Goal: Task Accomplishment & Management: Use online tool/utility

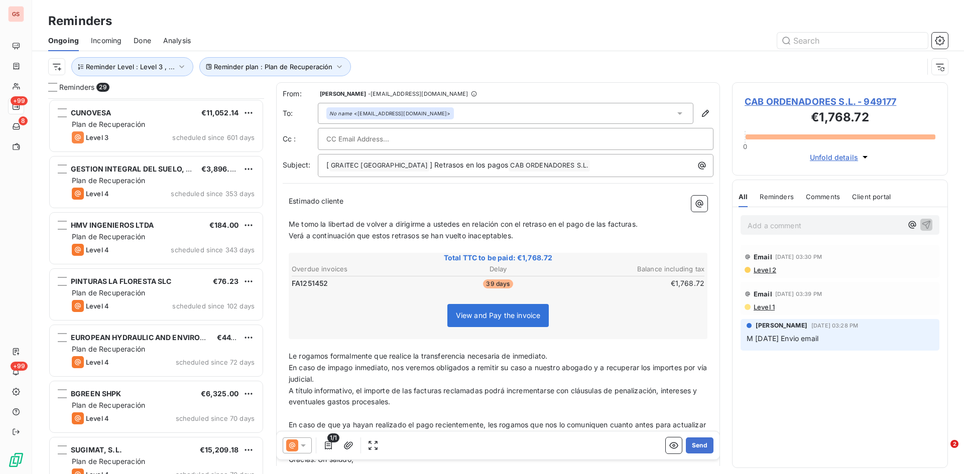
scroll to position [368, 208]
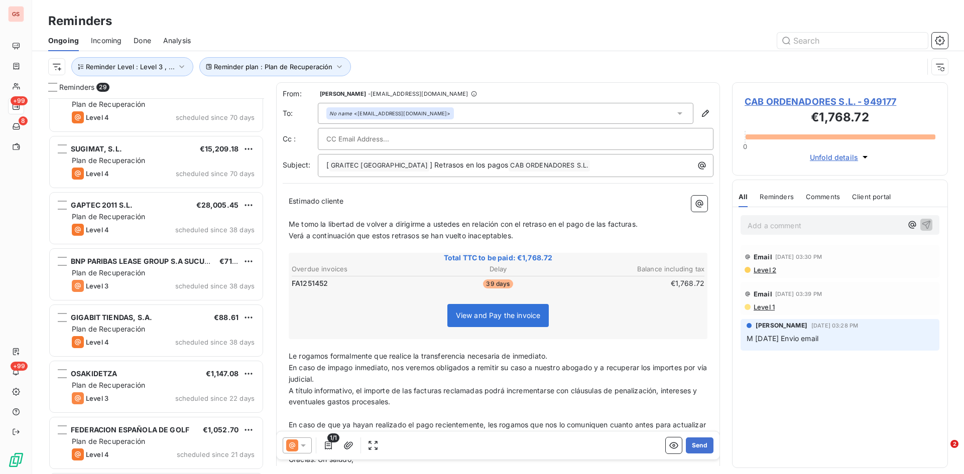
click at [148, 39] on span "Done" at bounding box center [143, 41] width 18 height 10
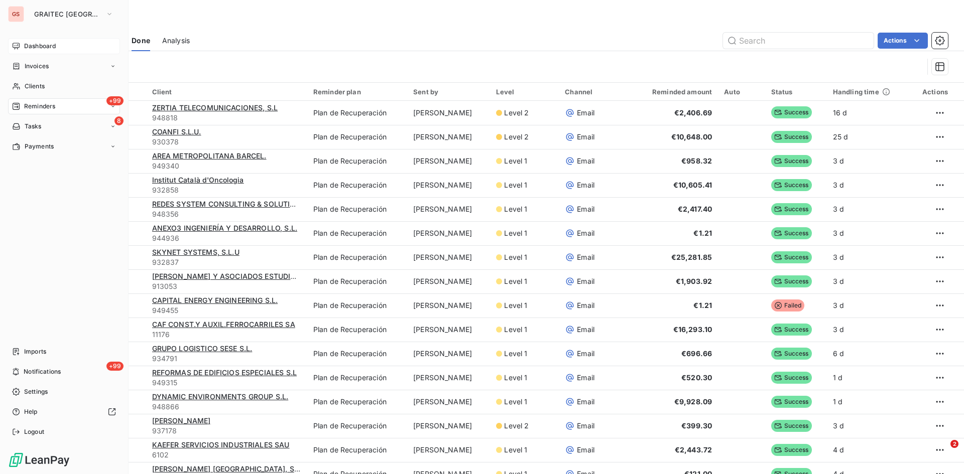
click at [42, 38] on div "Dashboard" at bounding box center [64, 46] width 112 height 16
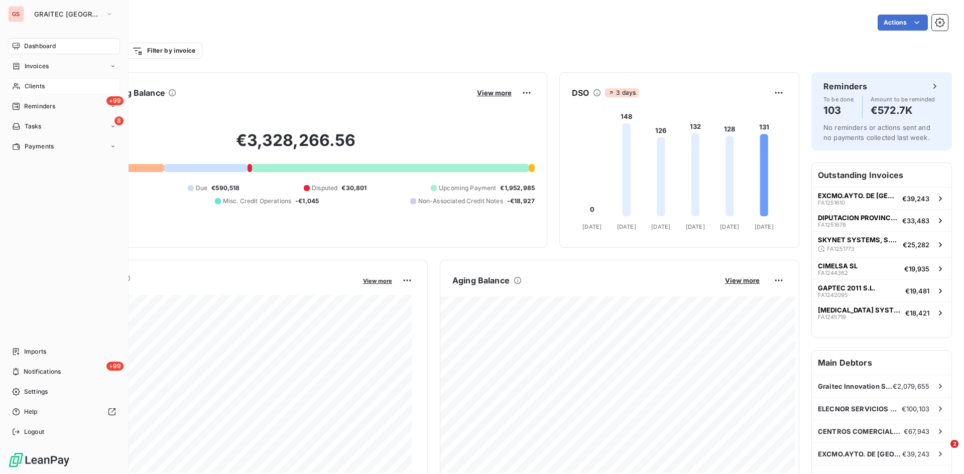
click at [25, 87] on span "Clients" at bounding box center [35, 86] width 20 height 9
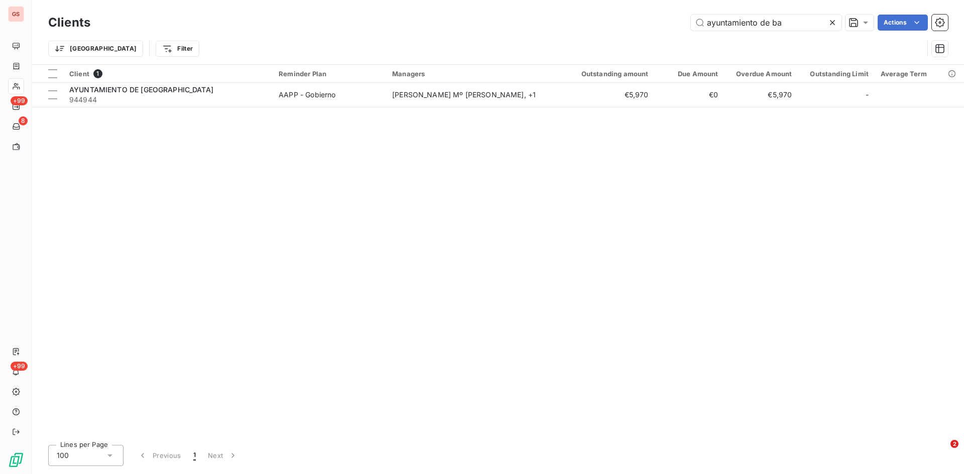
drag, startPoint x: 797, startPoint y: 22, endPoint x: 585, endPoint y: 30, distance: 212.0
click at [586, 29] on div "ayuntamiento de ba Actions" at bounding box center [524, 23] width 845 height 16
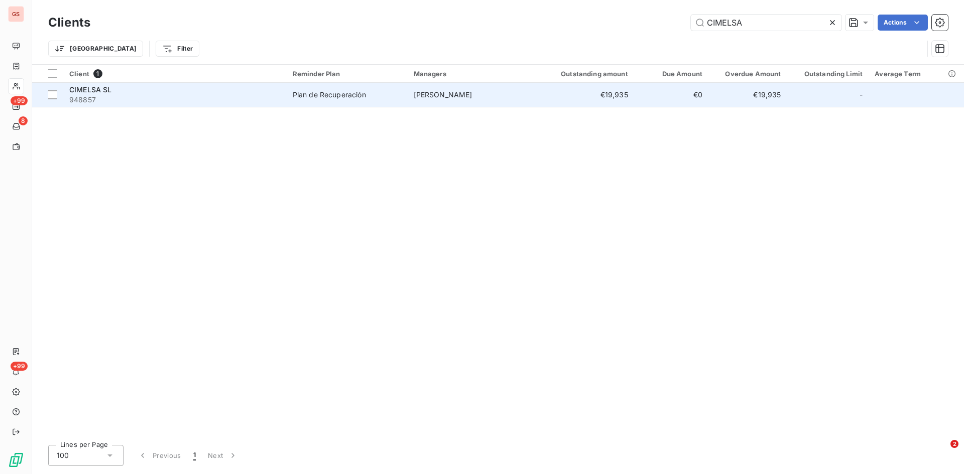
type input "CIMELSA"
click at [89, 94] on div "CIMELSA SL" at bounding box center [174, 90] width 211 height 10
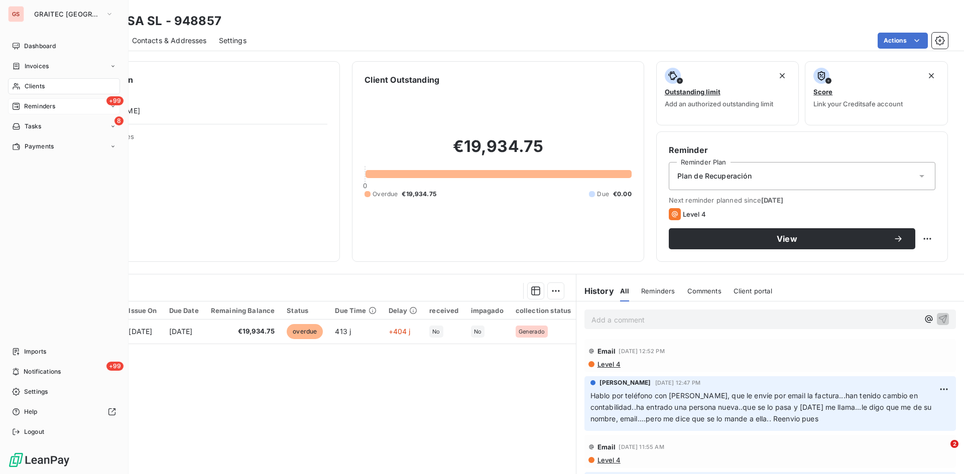
click at [44, 106] on span "Reminders" at bounding box center [39, 106] width 31 height 9
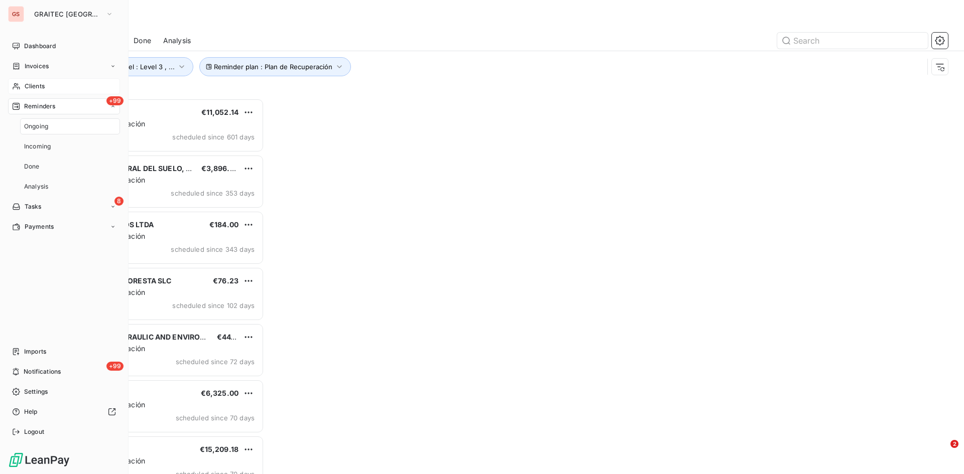
scroll to position [368, 208]
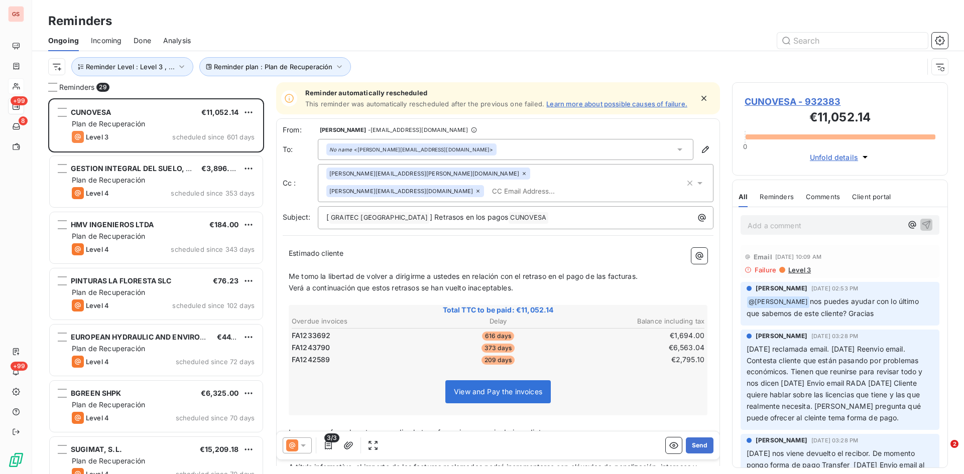
click at [138, 36] on span "Done" at bounding box center [143, 41] width 18 height 10
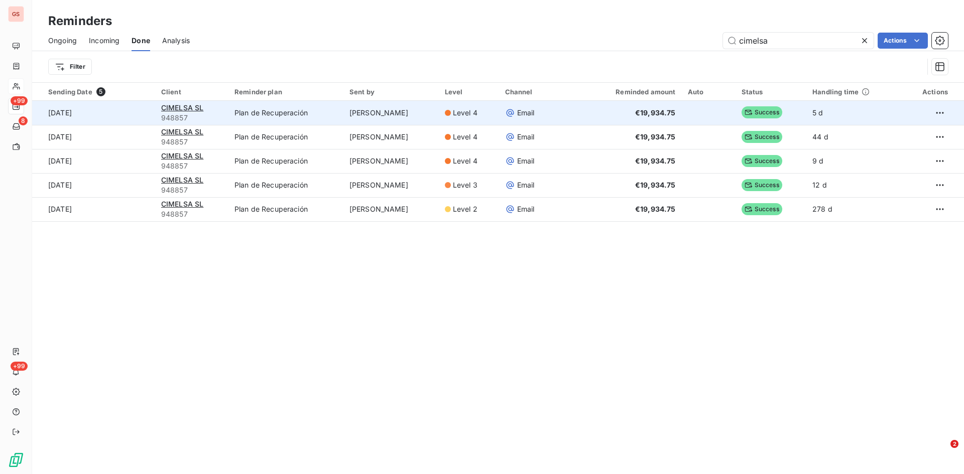
type input "cimelsa"
click at [532, 111] on span "Email" at bounding box center [526, 113] width 18 height 10
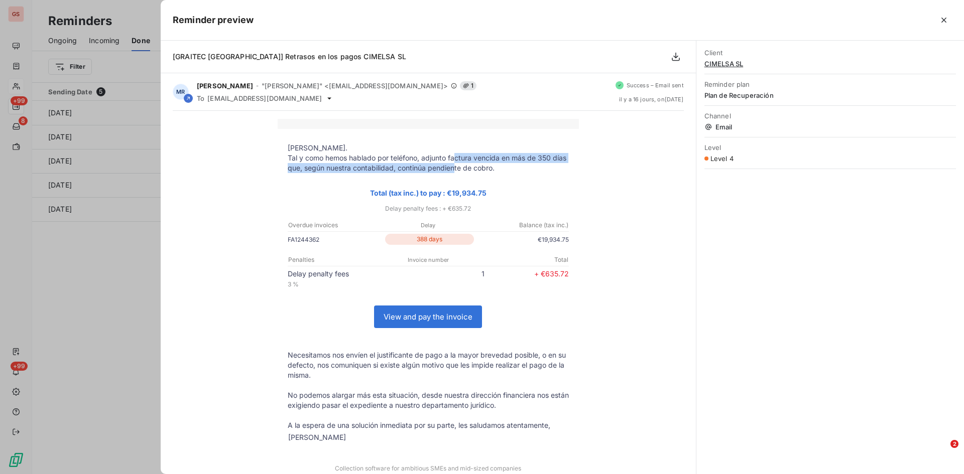
click at [453, 163] on p "Tal y como hemos hablado por teléfono, adjunto factura vencida en más de 350 dí…" at bounding box center [428, 163] width 281 height 20
click at [635, 126] on div "[PERSON_NAME]. Tal y como hemos hablado por teléfono, adjunto factura vencida e…" at bounding box center [428, 305] width 511 height 373
click at [941, 17] on icon "button" at bounding box center [944, 20] width 10 height 10
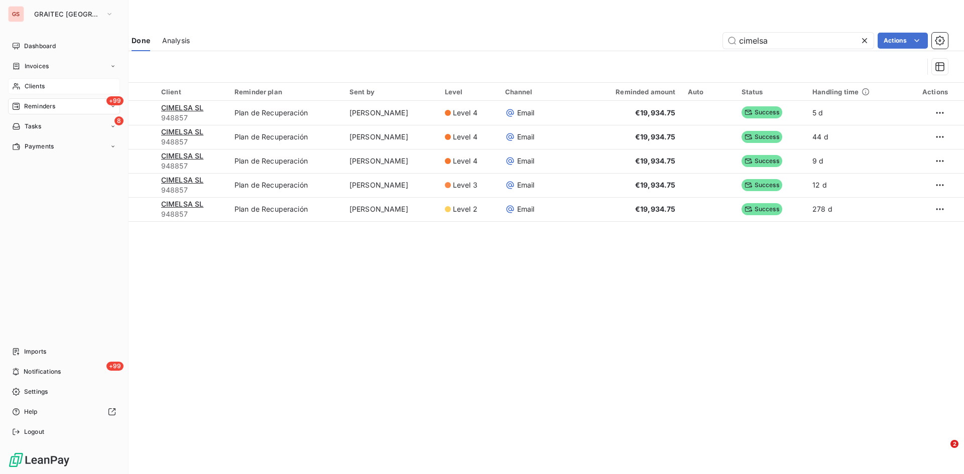
click at [51, 106] on span "Reminders" at bounding box center [39, 106] width 31 height 9
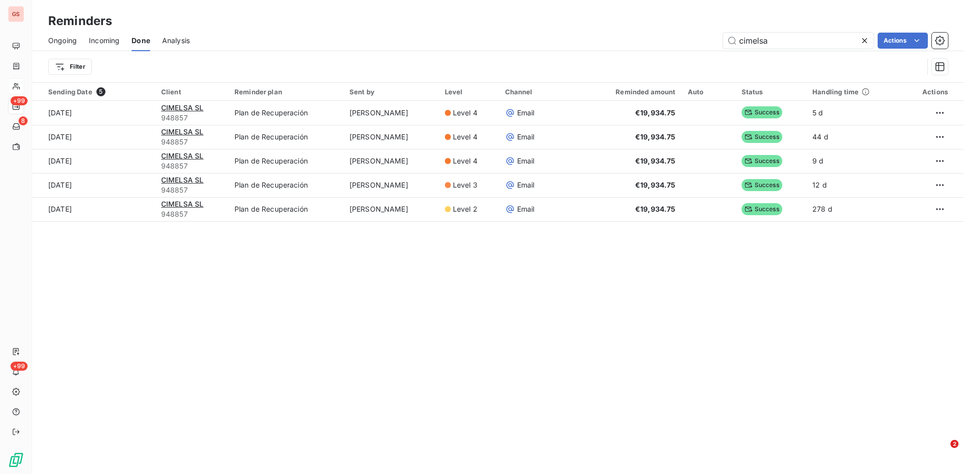
click at [63, 40] on span "Ongoing" at bounding box center [62, 41] width 29 height 10
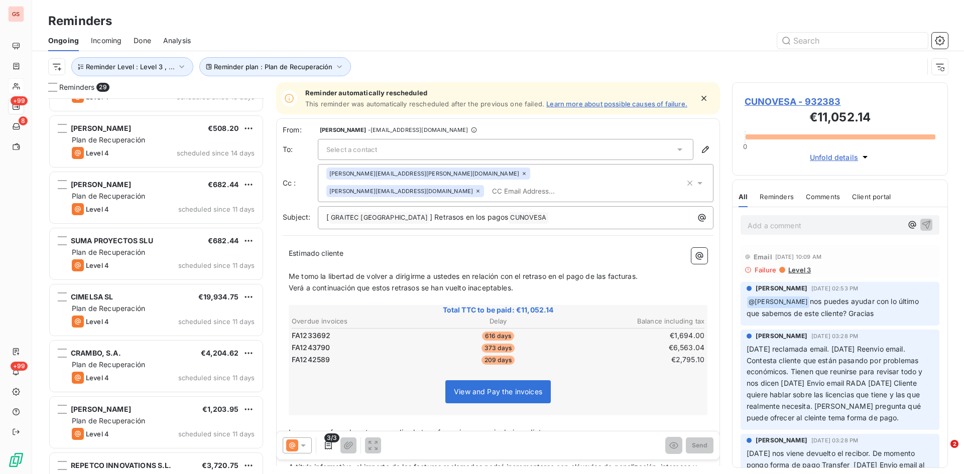
scroll to position [904, 0]
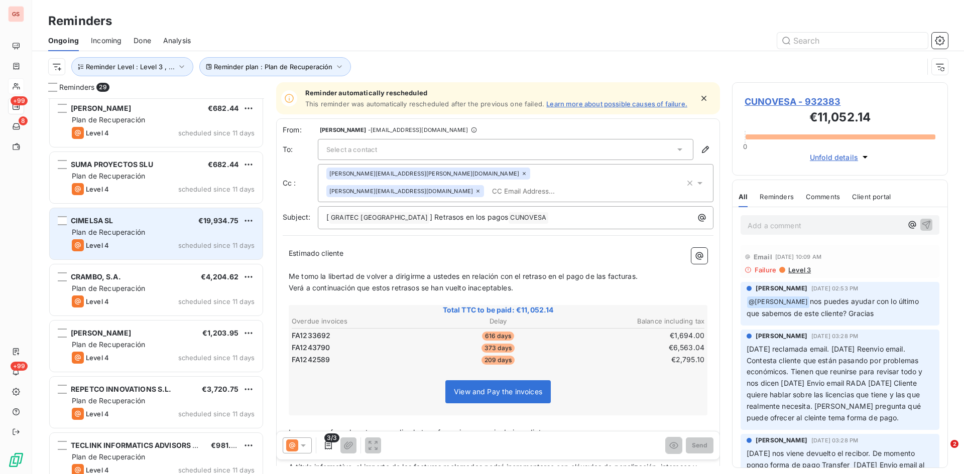
click at [139, 231] on span "Plan de Recuperación" at bounding box center [108, 232] width 73 height 9
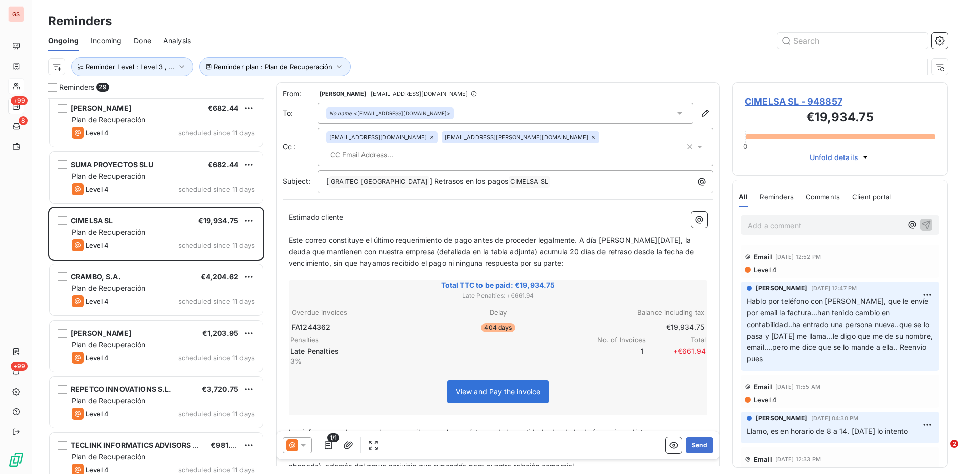
click at [138, 39] on span "Done" at bounding box center [143, 41] width 18 height 10
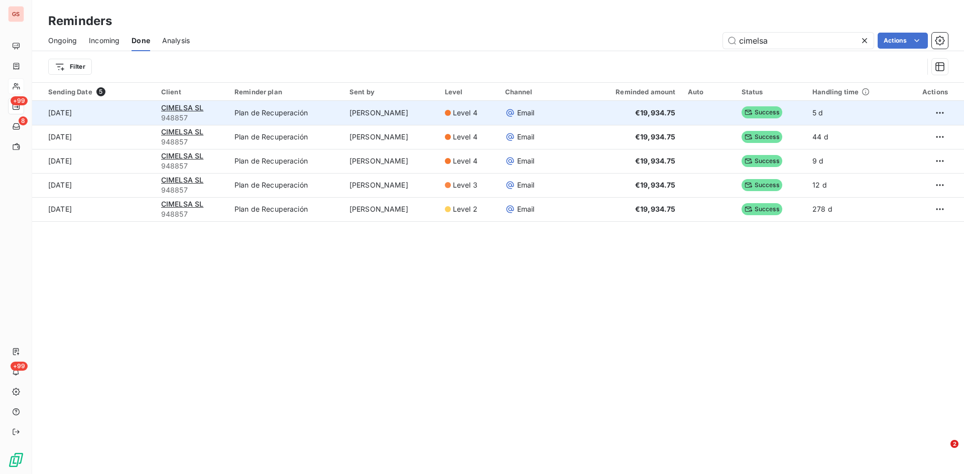
click at [535, 113] on span "Email" at bounding box center [526, 113] width 18 height 10
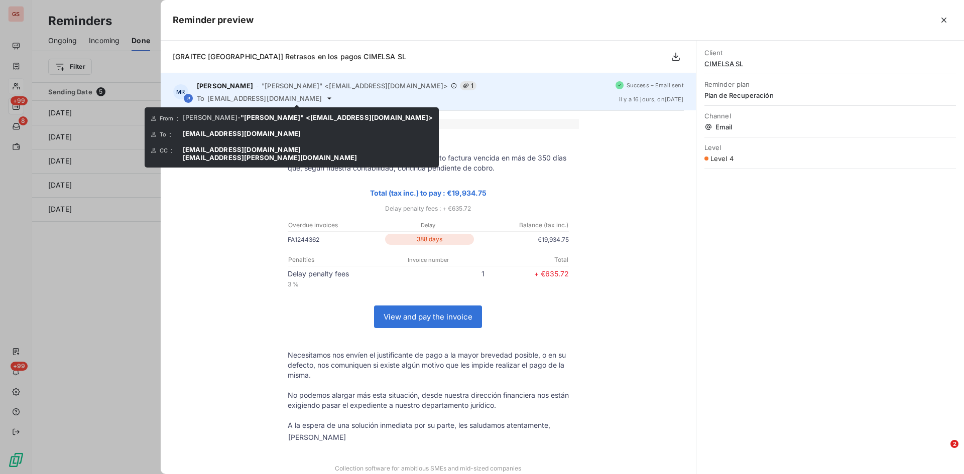
click at [325, 96] on icon at bounding box center [329, 98] width 8 height 8
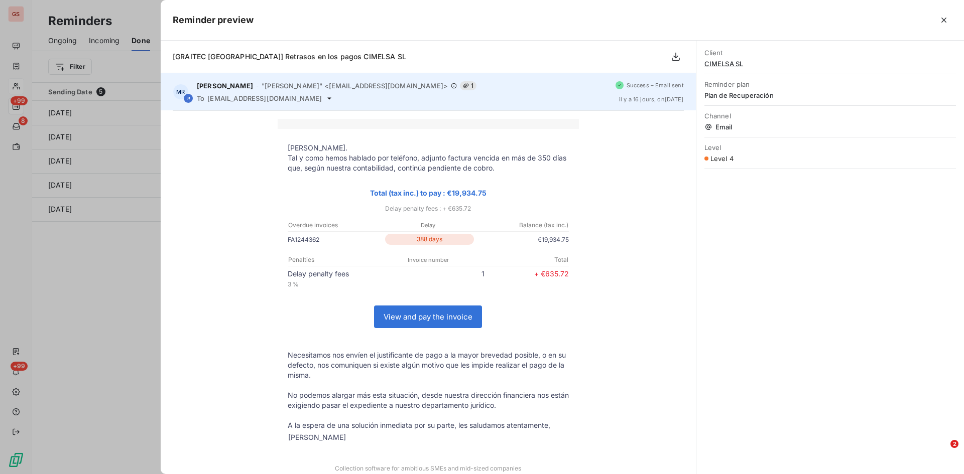
click at [325, 100] on icon at bounding box center [329, 98] width 8 height 8
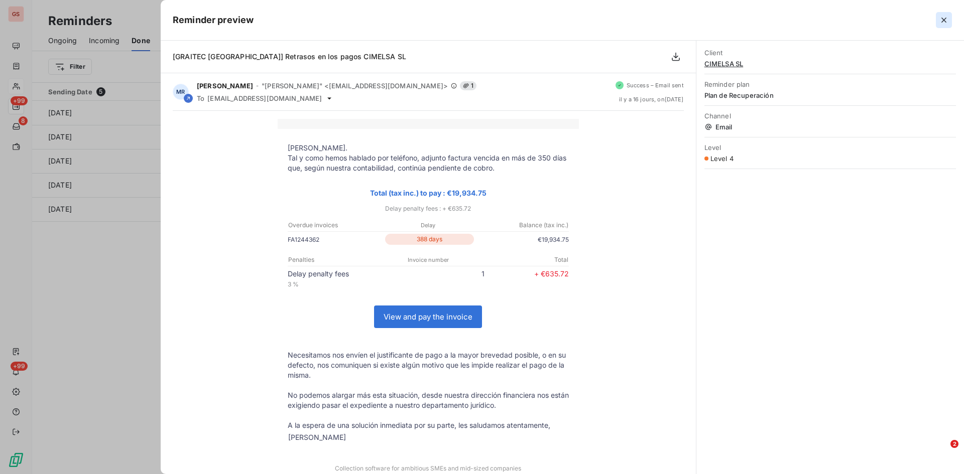
click at [946, 22] on icon "button" at bounding box center [944, 20] width 10 height 10
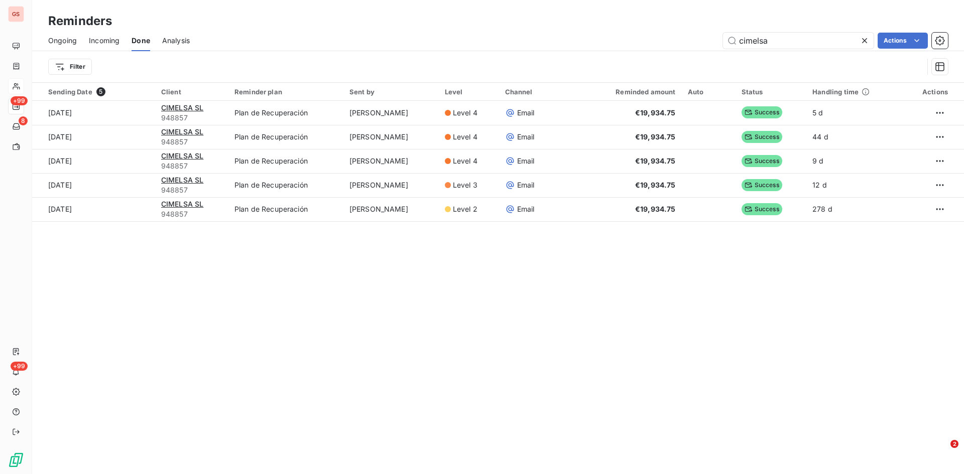
click at [69, 37] on span "Ongoing" at bounding box center [62, 41] width 29 height 10
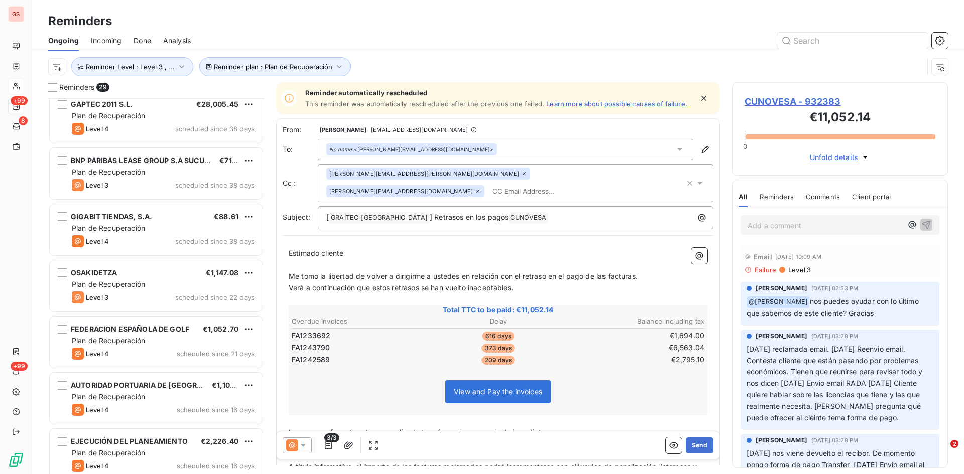
scroll to position [854, 0]
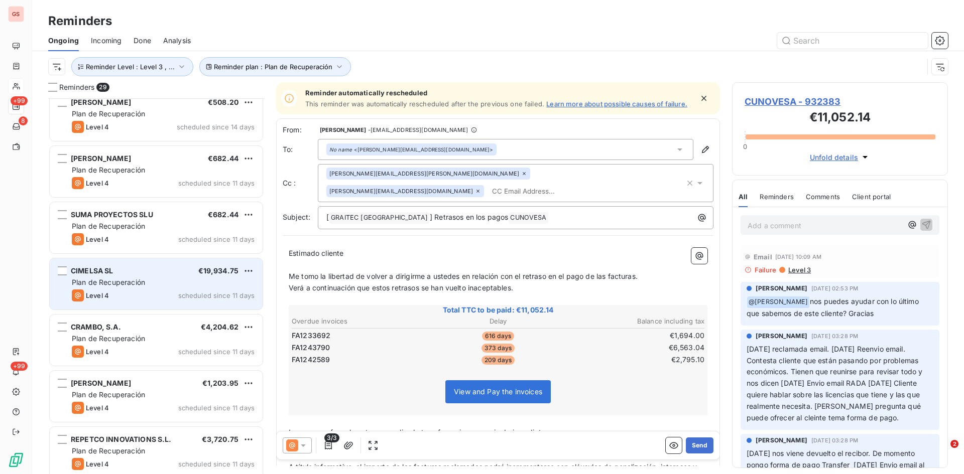
click at [126, 279] on span "Plan de Recuperación" at bounding box center [108, 282] width 73 height 9
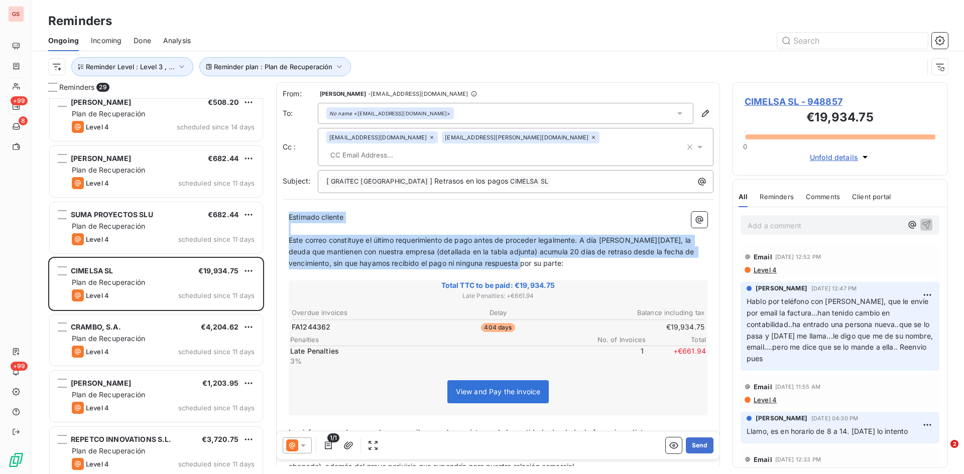
drag, startPoint x: 592, startPoint y: 248, endPoint x: 279, endPoint y: 201, distance: 316.3
click at [279, 201] on div "From: [PERSON_NAME] - [EMAIL_ADDRESS][DOMAIN_NAME] To: No name <[EMAIL_ADDRESS]…" at bounding box center [498, 323] width 444 height 482
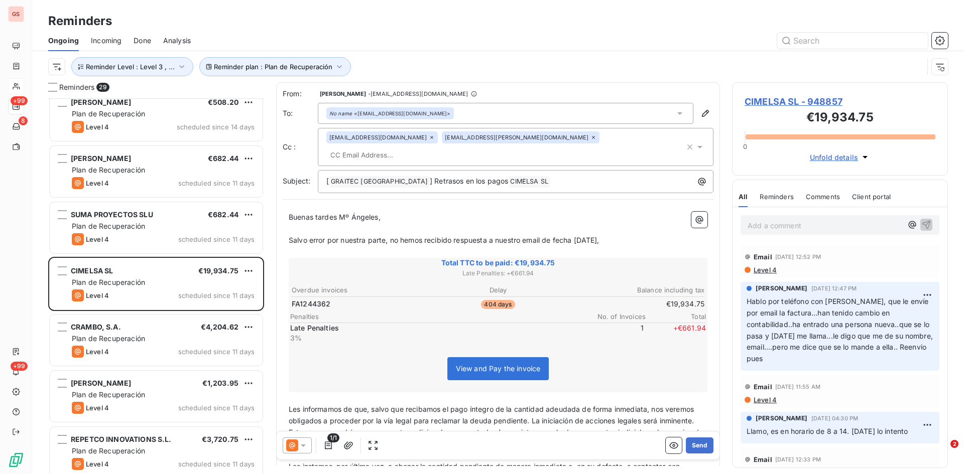
drag, startPoint x: 512, startPoint y: 226, endPoint x: 636, endPoint y: 228, distance: 124.5
click at [636, 235] on p "Salvo error por nuestra parte, no hemos recibido respuesta a nuestro email de f…" at bounding box center [498, 241] width 419 height 12
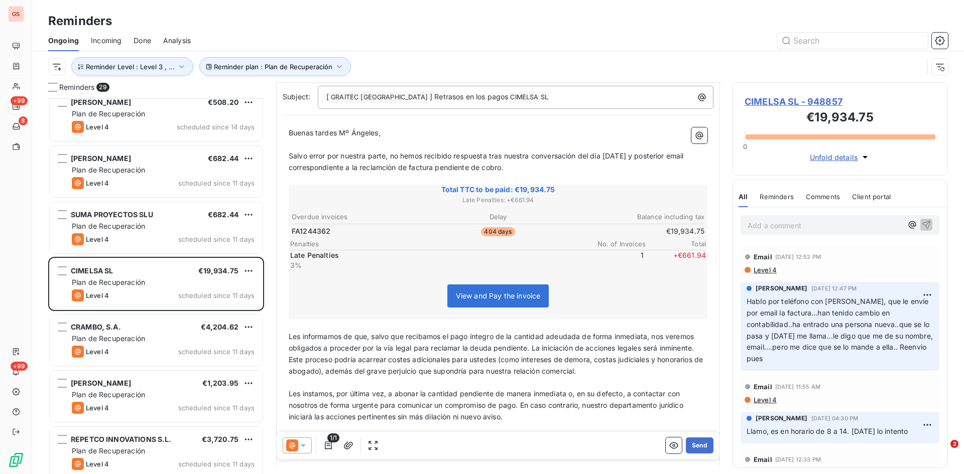
scroll to position [113, 0]
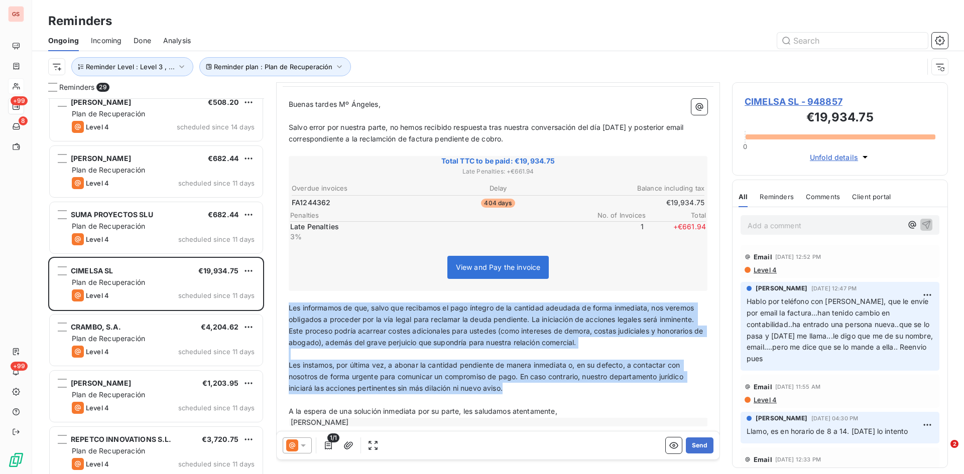
drag, startPoint x: 507, startPoint y: 374, endPoint x: 285, endPoint y: 293, distance: 236.5
click at [285, 293] on div "Buenas tardes Mº Ángeles, ﻿ Salvo error por nuestra parte, no hemos recibido re…" at bounding box center [498, 263] width 431 height 341
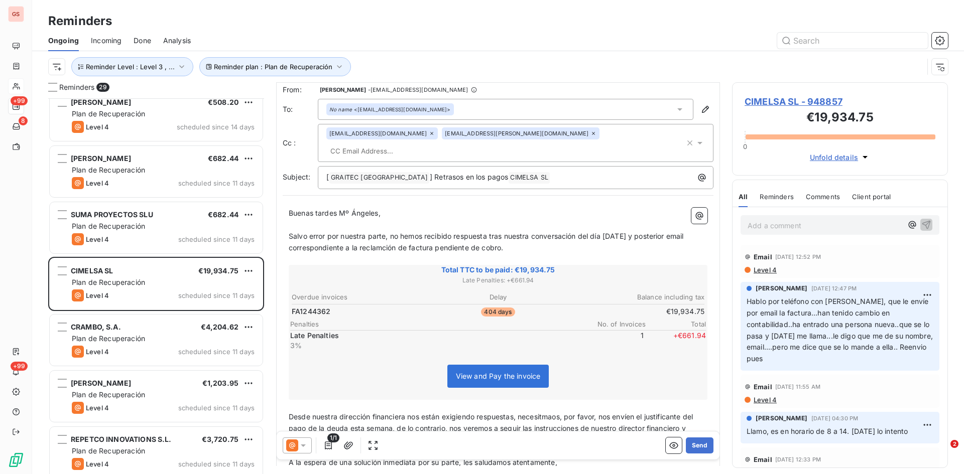
scroll to position [51, 0]
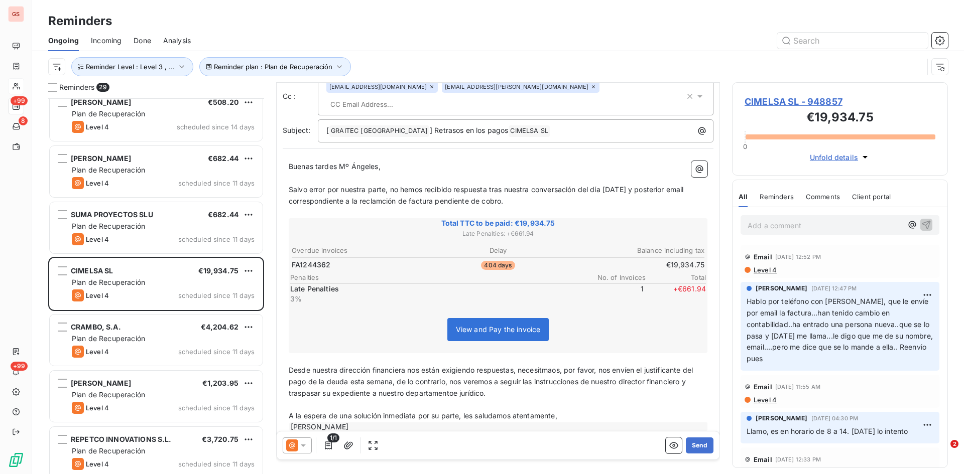
click at [493, 368] on span "Desde nuestra dirección financiera nos están exigiendo respuestas, necesitmaos,…" at bounding box center [492, 382] width 406 height 32
click at [394, 369] on span "Desde nuestra dirección financiera nos están exigiendo respuestas, necesitmaos,…" at bounding box center [492, 382] width 406 height 32
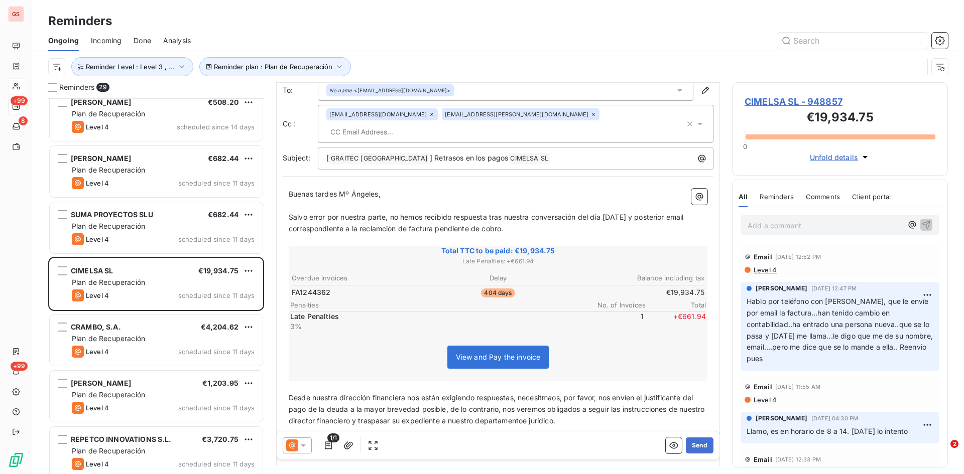
scroll to position [0, 0]
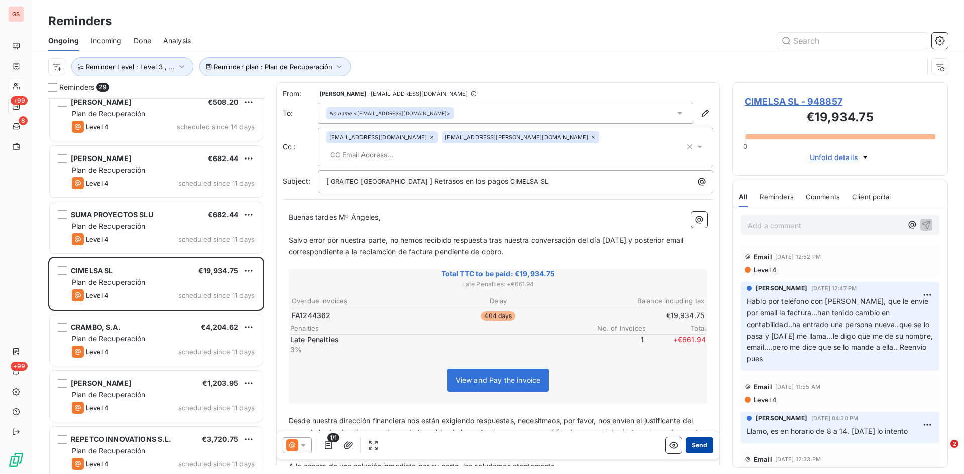
click at [693, 442] on button "Send" at bounding box center [700, 446] width 28 height 16
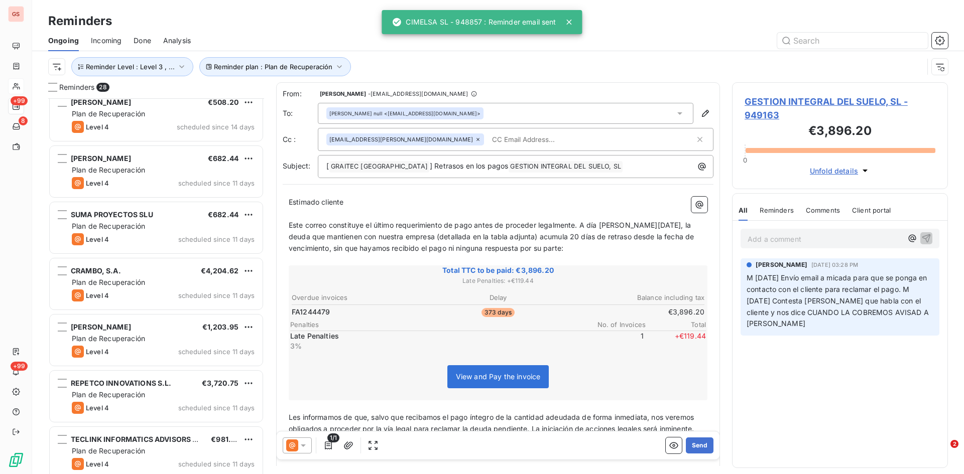
click at [146, 41] on span "Done" at bounding box center [143, 41] width 18 height 10
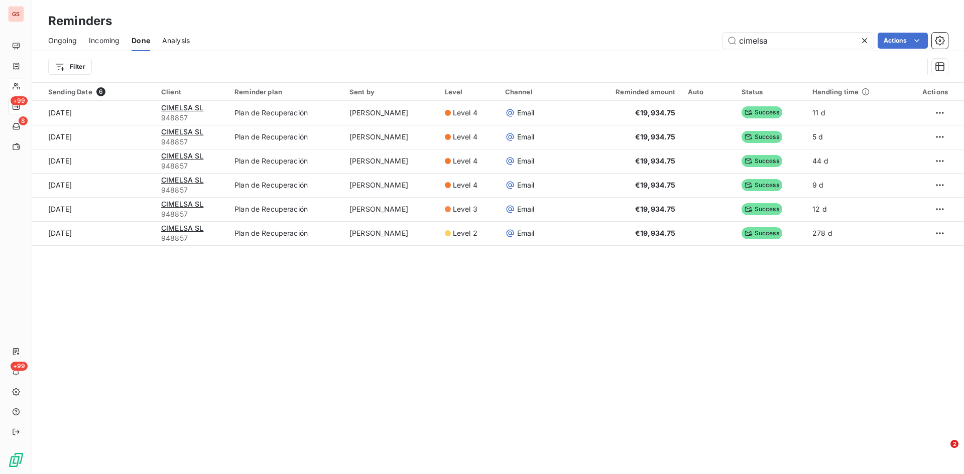
drag, startPoint x: 715, startPoint y: 43, endPoint x: 685, endPoint y: 43, distance: 30.6
click at [685, 43] on div "cimelsa Actions" at bounding box center [575, 41] width 746 height 16
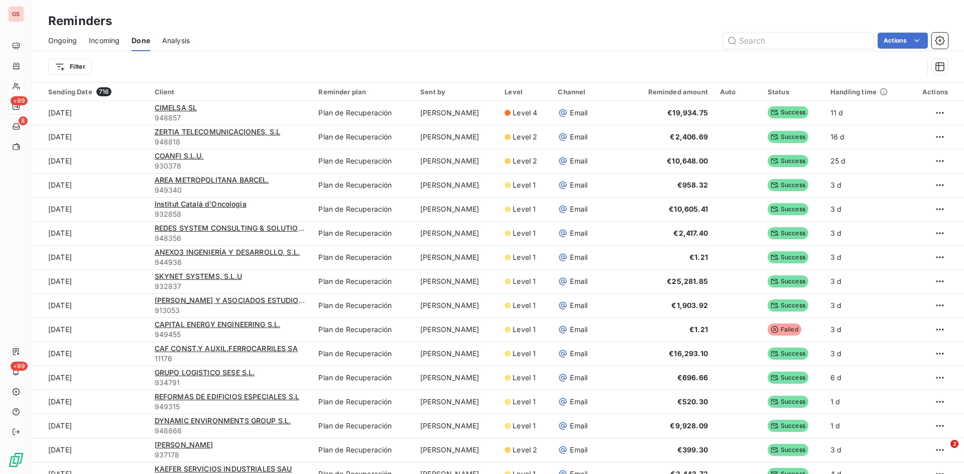
click at [48, 44] on div "Ongoing Incoming Done Analysis Actions" at bounding box center [498, 40] width 932 height 21
click at [62, 40] on span "Ongoing" at bounding box center [62, 41] width 29 height 10
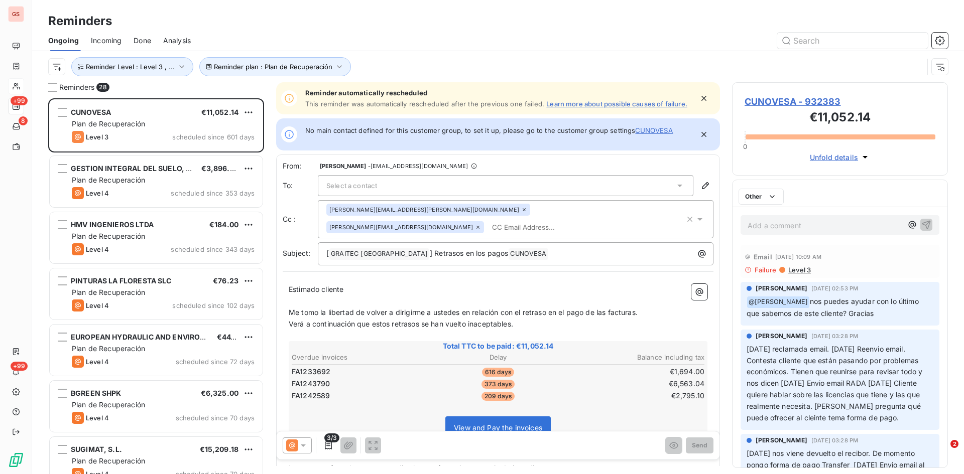
scroll to position [368, 208]
